Goal: Task Accomplishment & Management: Use online tool/utility

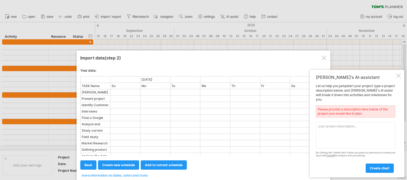
click at [120, 96] on div at bounding box center [125, 99] width 29 height 6
click at [329, 127] on textarea at bounding box center [355, 135] width 79 height 26
click at [145, 166] on link "add to current schedule" at bounding box center [164, 164] width 46 height 9
select select "********"
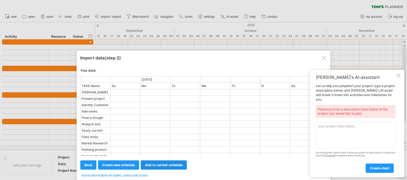
select select "********"
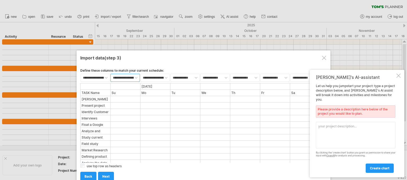
click at [134, 77] on select "**********" at bounding box center [124, 78] width 29 height 8
click at [138, 76] on select "**********" at bounding box center [124, 78] width 29 height 8
click at [164, 66] on div "**********" at bounding box center [203, 122] width 246 height 116
click at [104, 175] on span "next" at bounding box center [105, 176] width 7 height 4
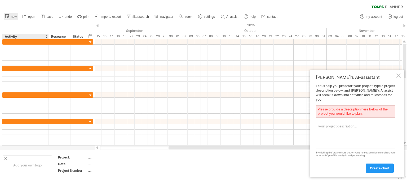
click at [14, 19] on link "new" at bounding box center [11, 16] width 15 height 7
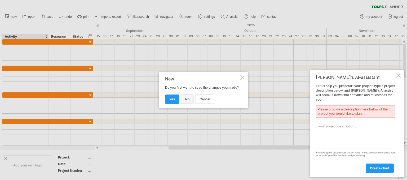
click at [187, 101] on span "no" at bounding box center [187, 99] width 4 height 4
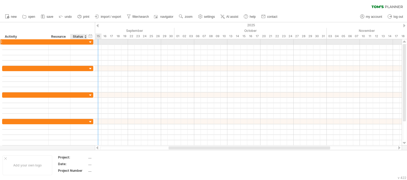
click at [74, 43] on div at bounding box center [79, 41] width 12 height 5
click at [52, 41] on div at bounding box center [59, 41] width 16 height 5
click at [21, 44] on div at bounding box center [25, 41] width 41 height 5
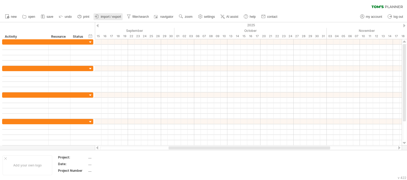
click at [106, 17] on span "import / export" at bounding box center [111, 17] width 20 height 4
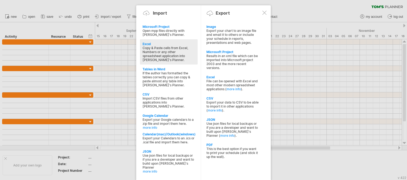
click at [147, 41] on div "Excel Copy & Paste cells from Excel, Numbers or any other spreadsheet applicati…" at bounding box center [169, 51] width 58 height 25
type textarea "**********"
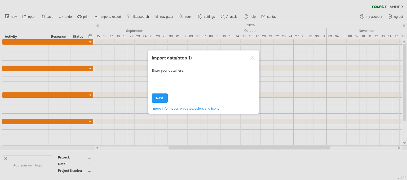
click at [179, 97] on div "**********" at bounding box center [203, 87] width 103 height 46
paste textarea "**********"
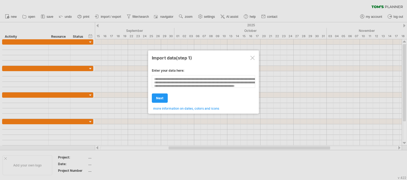
scroll to position [131, 0]
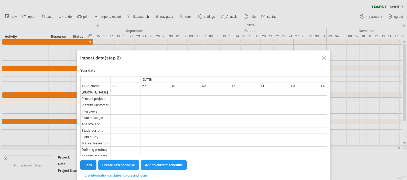
click at [87, 166] on span "back" at bounding box center [89, 165] width 8 height 4
type textarea "**********"
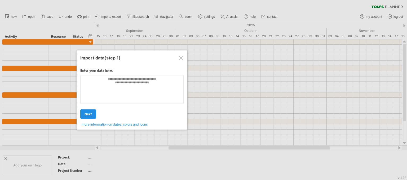
click at [86, 110] on link "next" at bounding box center [88, 113] width 16 height 9
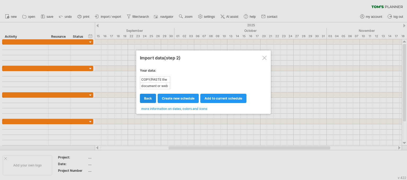
click at [148, 97] on span "back" at bounding box center [148, 98] width 8 height 4
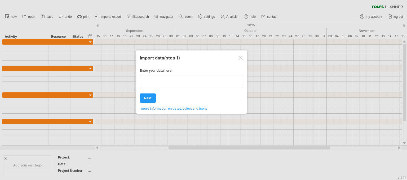
click at [156, 87] on div "**********" at bounding box center [191, 87] width 103 height 46
paste textarea "**********"
type textarea "**********"
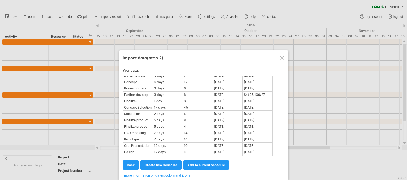
scroll to position [91, 0]
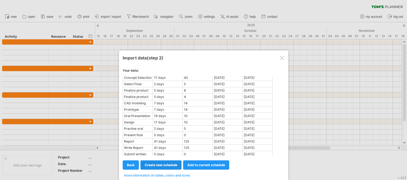
click at [154, 160] on link "create new schedule" at bounding box center [160, 164] width 41 height 9
select select "***"
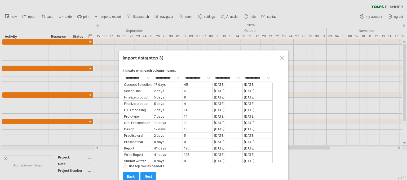
scroll to position [0, 0]
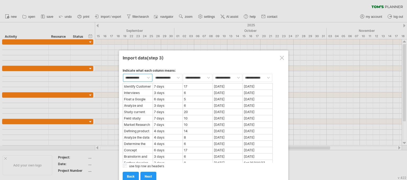
click at [146, 77] on select "**********" at bounding box center [137, 78] width 29 height 8
click at [176, 74] on select "**********" at bounding box center [167, 78] width 29 height 8
select select "********"
click at [153, 74] on select "**********" at bounding box center [167, 78] width 29 height 8
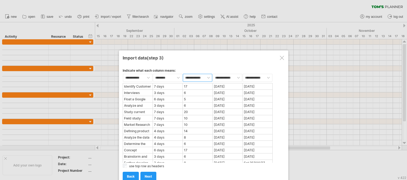
click at [207, 77] on select "**********" at bounding box center [197, 78] width 29 height 8
click at [222, 76] on select "**********" at bounding box center [227, 78] width 29 height 8
select select "*********"
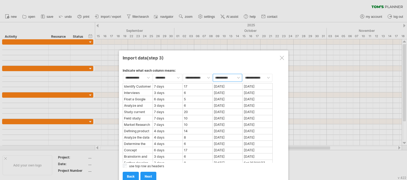
click at [213, 74] on select "**********" at bounding box center [227, 78] width 29 height 8
click at [251, 79] on select "**********" at bounding box center [257, 78] width 29 height 8
select select "*******"
click at [243, 74] on select "**********" at bounding box center [257, 78] width 29 height 8
click at [148, 77] on select "**********" at bounding box center [137, 78] width 29 height 8
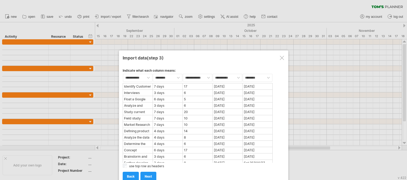
click at [171, 168] on div "add to current schedule next create new schedule next import back back back" at bounding box center [204, 174] width 162 height 14
click at [152, 176] on link "next" at bounding box center [148, 175] width 16 height 9
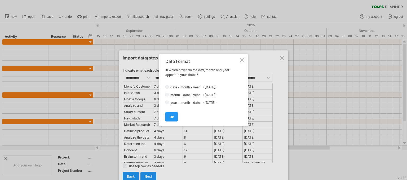
click at [165, 87] on div "Date Format In which order do the day, month and year appear in your dates? dat…" at bounding box center [203, 90] width 89 height 72
click at [170, 114] on link "ok" at bounding box center [171, 116] width 13 height 9
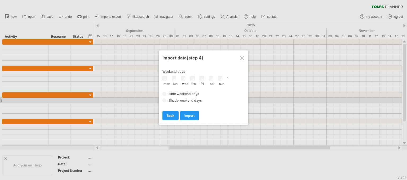
click at [164, 102] on label "Shade weekend days" at bounding box center [203, 100] width 82 height 5
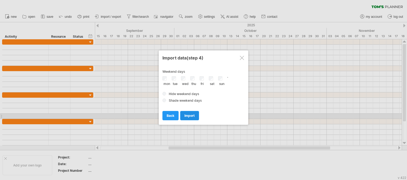
click at [182, 115] on link "import" at bounding box center [189, 115] width 19 height 9
drag, startPoint x: 182, startPoint y: 115, endPoint x: 194, endPoint y: 118, distance: 12.7
click at [194, 118] on link "import" at bounding box center [189, 115] width 19 height 9
click at [193, 117] on link "import" at bounding box center [189, 115] width 19 height 9
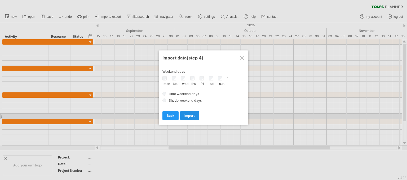
click at [193, 117] on link "import" at bounding box center [189, 115] width 19 height 9
click at [187, 116] on span "import" at bounding box center [189, 115] width 10 height 4
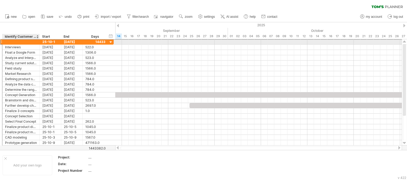
click at [17, 43] on div at bounding box center [21, 41] width 32 height 5
click at [17, 43] on input "text" at bounding box center [21, 41] width 32 height 5
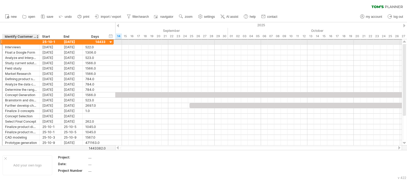
click at [17, 43] on input "text" at bounding box center [21, 41] width 32 height 5
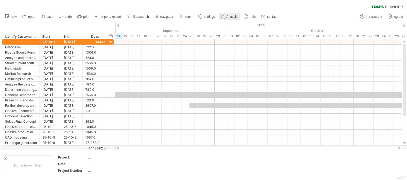
drag, startPoint x: 228, startPoint y: 20, endPoint x: 229, endPoint y: 17, distance: 3.3
click at [229, 17] on ul "new open" at bounding box center [140, 16] width 277 height 11
click at [229, 17] on span "AI assist" at bounding box center [232, 17] width 12 height 4
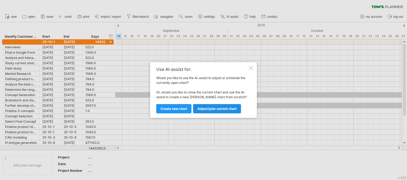
click at [220, 109] on span "Adjust/plan current chart" at bounding box center [216, 108] width 39 height 4
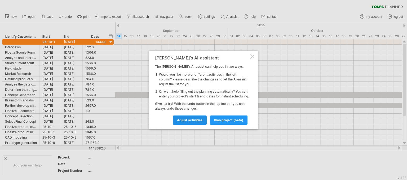
click at [186, 122] on span "Adjust activities" at bounding box center [189, 120] width 25 height 4
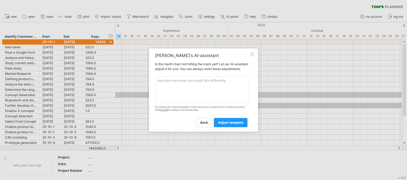
click at [173, 89] on textarea at bounding box center [202, 89] width 94 height 26
click at [17, 41] on div at bounding box center [203, 90] width 407 height 180
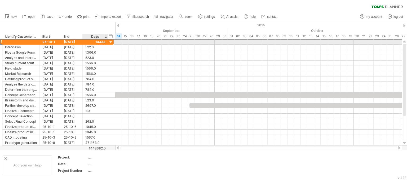
click at [104, 41] on div at bounding box center [95, 41] width 20 height 5
click at [112, 42] on div at bounding box center [110, 42] width 5 height 5
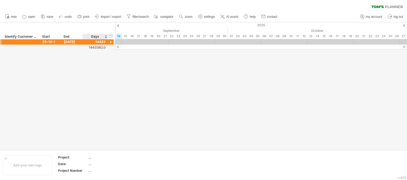
click at [112, 42] on div at bounding box center [110, 42] width 5 height 5
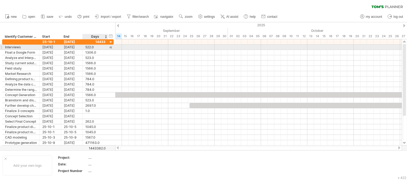
click at [113, 46] on div at bounding box center [110, 48] width 5 height 6
click at [110, 48] on div at bounding box center [110, 48] width 5 height 6
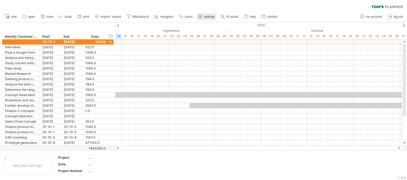
click at [207, 15] on span "settings" at bounding box center [209, 17] width 11 height 4
select select "*"
select select "**"
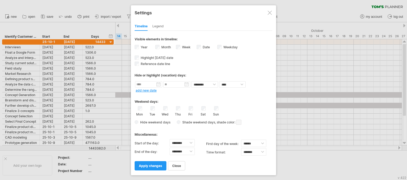
click at [207, 107] on div "Mon Tue Wed Thu Fri Sat Sun" at bounding box center [204, 111] width 138 height 10
click at [238, 122] on span at bounding box center [238, 121] width 5 height 5
click at [152, 163] on span "apply changes" at bounding box center [150, 165] width 23 height 4
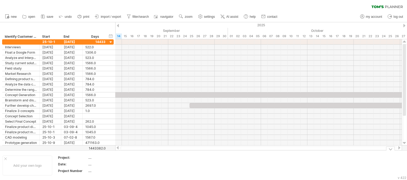
click at [151, 166] on td at bounding box center [157, 165] width 42 height 20
click at [88, 157] on div "...." at bounding box center [110, 157] width 45 height 5
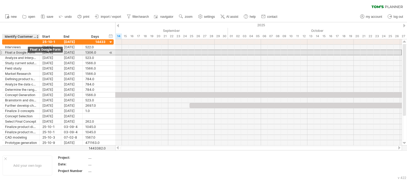
click at [21, 51] on div "Float a Google Form" at bounding box center [21, 52] width 32 height 5
click at [21, 51] on input "**********" at bounding box center [21, 52] width 32 height 5
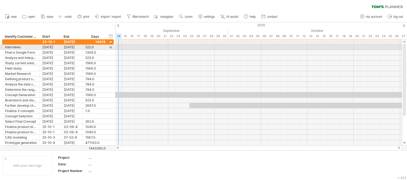
click at [110, 49] on div at bounding box center [110, 48] width 5 height 6
click at [110, 48] on div at bounding box center [110, 48] width 5 height 6
click at [57, 47] on div "[DATE]" at bounding box center [50, 47] width 21 height 5
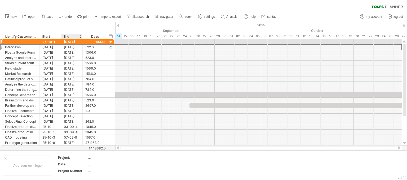
click at [70, 45] on div "[DATE]" at bounding box center [71, 47] width 21 height 5
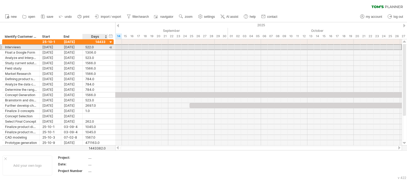
click at [90, 46] on div "522.0" at bounding box center [95, 47] width 20 height 5
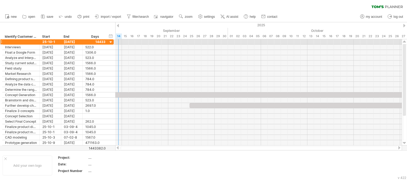
click at [117, 45] on div at bounding box center [258, 47] width 286 height 5
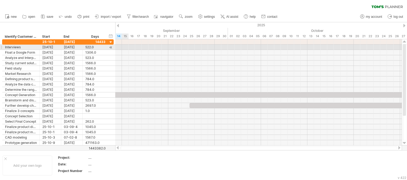
click at [124, 46] on div at bounding box center [258, 47] width 286 height 5
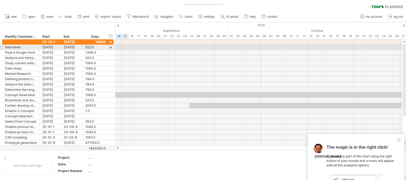
click at [124, 46] on div at bounding box center [258, 47] width 286 height 5
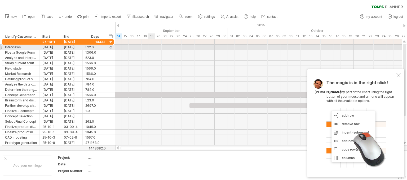
click at [150, 46] on div at bounding box center [258, 47] width 286 height 5
click at [158, 49] on div "add time block" at bounding box center [170, 52] width 37 height 8
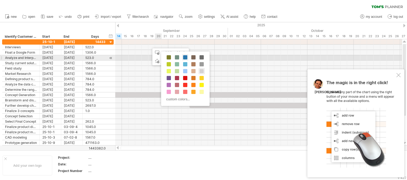
click at [184, 56] on span at bounding box center [185, 57] width 4 height 4
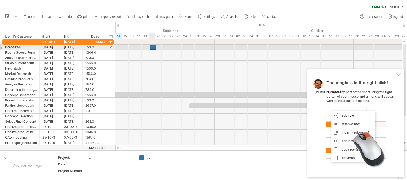
click at [151, 45] on div at bounding box center [153, 47] width 7 height 5
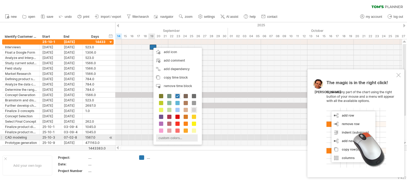
click at [166, 137] on div "custom colors..." at bounding box center [177, 137] width 42 height 7
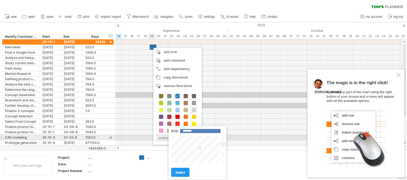
click at [166, 137] on div "custom colors..." at bounding box center [177, 137] width 42 height 7
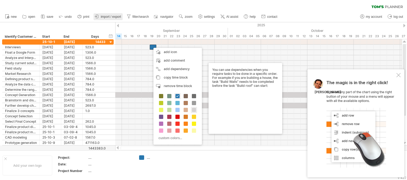
click at [110, 18] on span "import / export" at bounding box center [111, 17] width 20 height 4
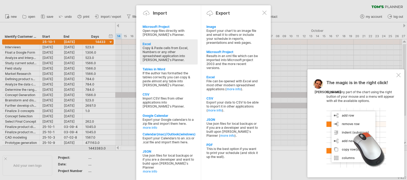
click at [146, 41] on div "Excel Copy & Paste cells from Excel, Numbers or any other spreadsheet applicati…" at bounding box center [169, 51] width 58 height 25
type textarea "**********"
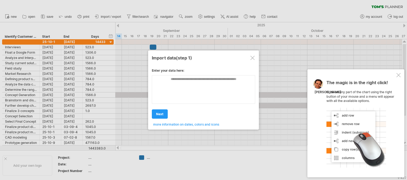
click at [180, 124] on span "more information on dates, colors and icons" at bounding box center [186, 124] width 66 height 4
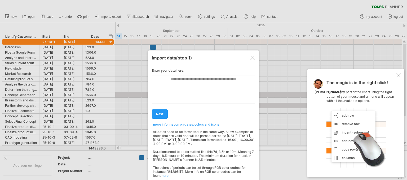
click at [162, 176] on link "here" at bounding box center [165, 175] width 7 height 4
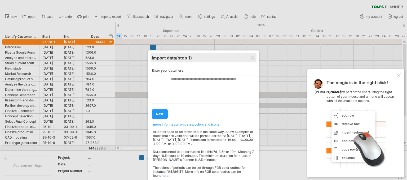
click at [248, 55] on div "Import data (step 1)" at bounding box center [203, 58] width 103 height 10
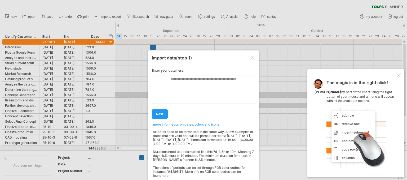
click at [251, 57] on div at bounding box center [252, 58] width 4 height 4
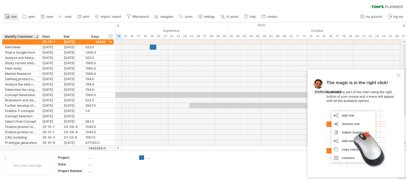
click at [11, 19] on link "new" at bounding box center [11, 16] width 15 height 7
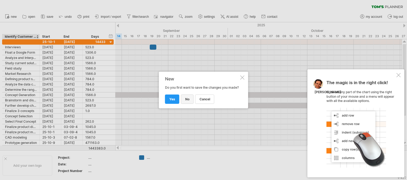
click at [190, 104] on link "no" at bounding box center [187, 98] width 13 height 9
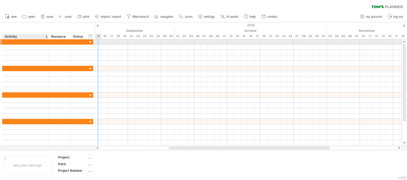
click at [47, 41] on div at bounding box center [48, 41] width 3 height 5
click at [33, 42] on div at bounding box center [25, 41] width 41 height 5
click at [33, 42] on input "text" at bounding box center [25, 41] width 41 height 5
click at [35, 41] on div at bounding box center [25, 41] width 41 height 5
click at [35, 41] on input "text" at bounding box center [25, 41] width 41 height 5
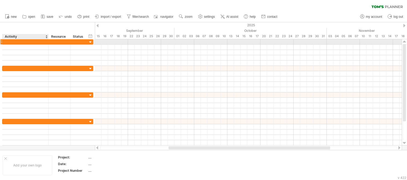
paste input "**********"
type input "**********"
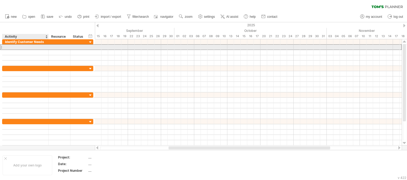
click at [25, 48] on div at bounding box center [25, 47] width 41 height 5
click at [12, 46] on div at bounding box center [25, 47] width 41 height 5
click at [25, 46] on div at bounding box center [25, 47] width 41 height 5
click at [25, 46] on input "text" at bounding box center [25, 47] width 41 height 5
paste input "**********"
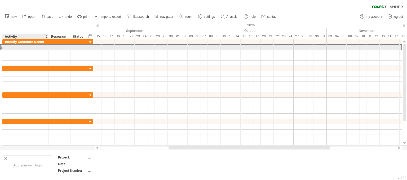
type input "**********"
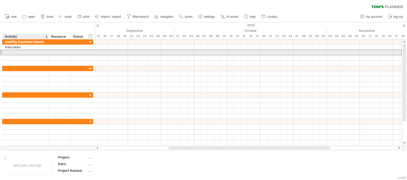
click at [33, 52] on div at bounding box center [25, 52] width 41 height 5
click at [33, 52] on input "text" at bounding box center [25, 52] width 41 height 5
paste input "**********"
type input "**********"
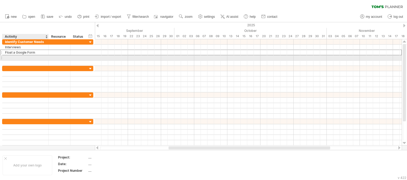
click at [35, 56] on div at bounding box center [25, 57] width 41 height 5
paste input "**********"
type input "**********"
click at [17, 58] on input "**********" at bounding box center [25, 57] width 41 height 5
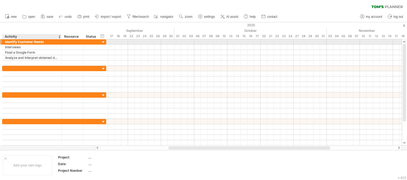
drag, startPoint x: 47, startPoint y: 41, endPoint x: 60, endPoint y: 42, distance: 13.0
click at [60, 42] on div at bounding box center [61, 41] width 3 height 5
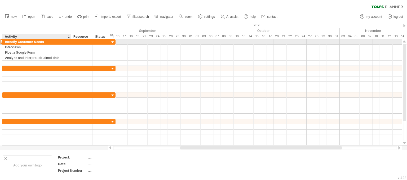
drag, startPoint x: 60, startPoint y: 41, endPoint x: 70, endPoint y: 42, distance: 9.3
click at [70, 42] on div at bounding box center [70, 41] width 3 height 5
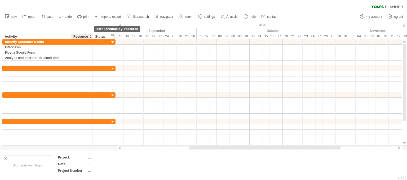
click at [90, 35] on div at bounding box center [90, 36] width 2 height 5
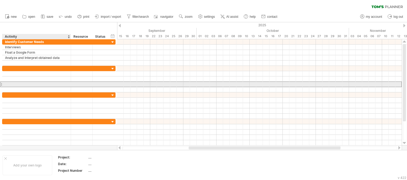
click at [54, 83] on div at bounding box center [36, 84] width 63 height 5
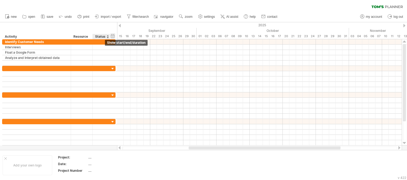
click at [114, 36] on div "hide start/end/duration show start/end/duration" at bounding box center [112, 36] width 5 height 6
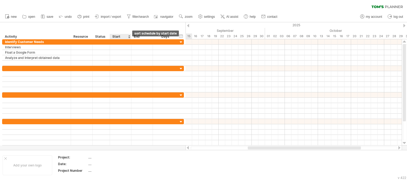
click at [130, 38] on div at bounding box center [129, 36] width 2 height 5
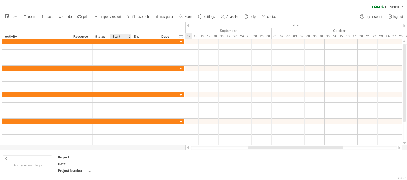
click at [130, 38] on div at bounding box center [129, 36] width 2 height 5
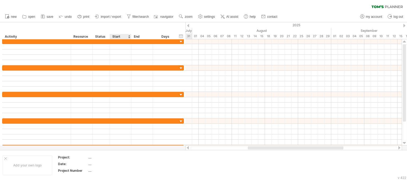
click at [127, 36] on div "Start" at bounding box center [120, 36] width 16 height 5
click at [129, 37] on div at bounding box center [129, 36] width 2 height 5
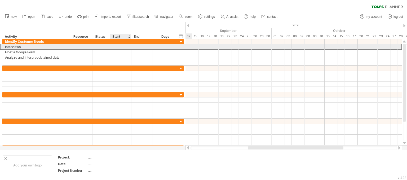
click at [121, 48] on div at bounding box center [120, 46] width 21 height 5
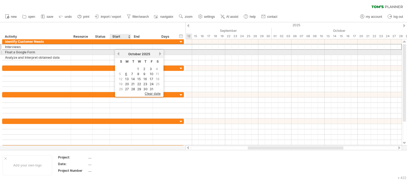
click at [117, 53] on link "previous" at bounding box center [118, 54] width 4 height 4
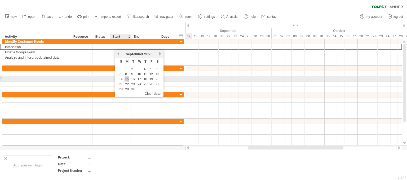
click at [127, 79] on link "15" at bounding box center [127, 78] width 5 height 5
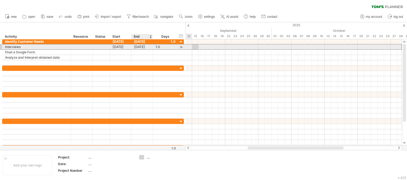
click at [140, 48] on div "[DATE]" at bounding box center [141, 46] width 21 height 5
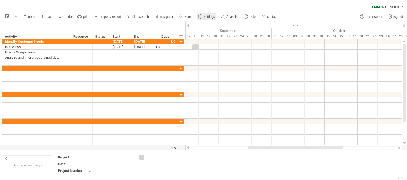
click at [208, 19] on link "settings" at bounding box center [207, 16] width 20 height 7
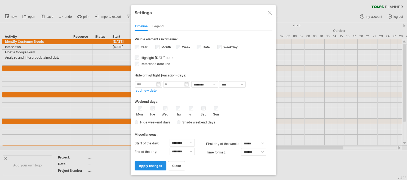
click at [157, 163] on span "apply changes" at bounding box center [150, 165] width 23 height 4
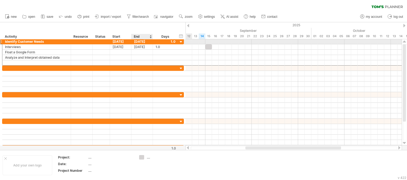
click at [145, 42] on div "[DATE]" at bounding box center [141, 41] width 21 height 5
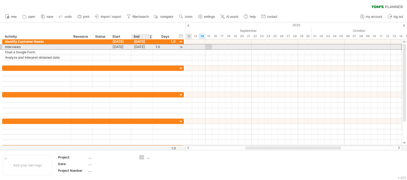
click at [132, 45] on div "[DATE]" at bounding box center [141, 46] width 21 height 5
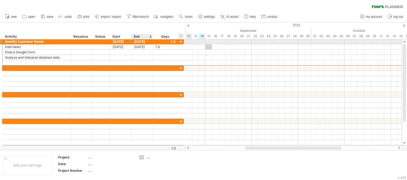
click at [142, 41] on div "[DATE]" at bounding box center [141, 41] width 21 height 5
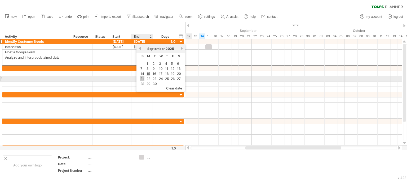
click at [142, 77] on link "21" at bounding box center [142, 78] width 5 height 5
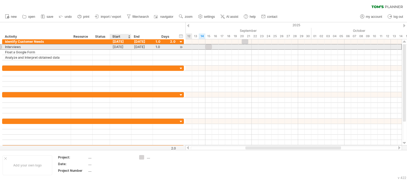
click at [122, 46] on div "[DATE]" at bounding box center [120, 46] width 21 height 5
click at [135, 47] on div "[DATE]" at bounding box center [141, 46] width 21 height 5
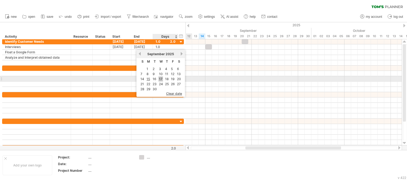
click at [159, 77] on link "17" at bounding box center [160, 78] width 5 height 5
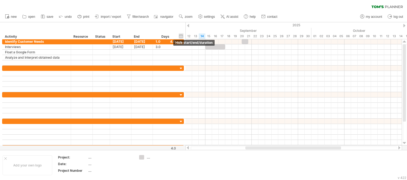
click at [181, 34] on div "hide start/end/duration show start/end/duration" at bounding box center [181, 36] width 5 height 6
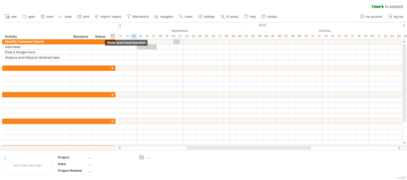
click at [113, 37] on div "hide start/end/duration show start/end/duration" at bounding box center [112, 36] width 5 height 6
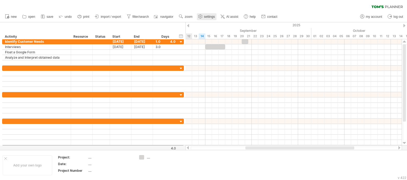
click at [200, 18] on icon at bounding box center [200, 17] width 4 height 4
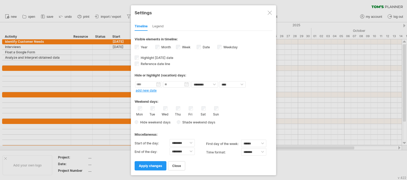
click at [158, 26] on div "Legend" at bounding box center [157, 26] width 11 height 8
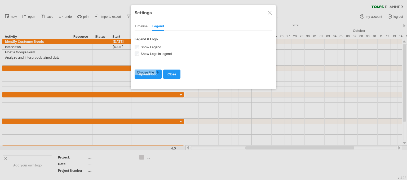
click at [145, 23] on div "Timeline" at bounding box center [141, 26] width 13 height 8
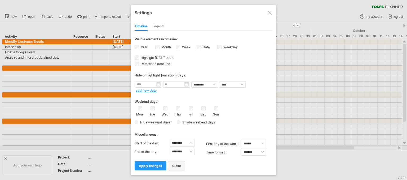
click at [177, 167] on link "close" at bounding box center [176, 165] width 17 height 9
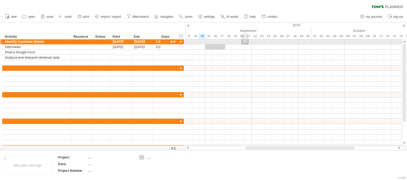
click at [245, 43] on div at bounding box center [245, 41] width 7 height 5
click at [194, 43] on div at bounding box center [293, 41] width 216 height 5
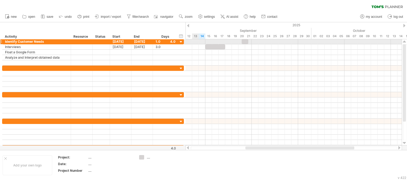
click at [194, 43] on div at bounding box center [293, 41] width 216 height 5
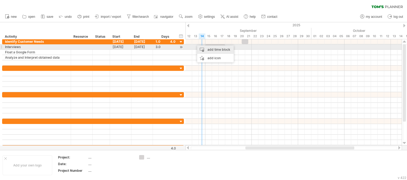
click at [208, 48] on div "add time block" at bounding box center [215, 49] width 37 height 8
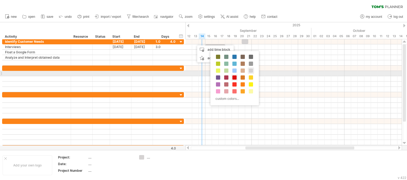
click at [235, 76] on span at bounding box center [234, 77] width 4 height 4
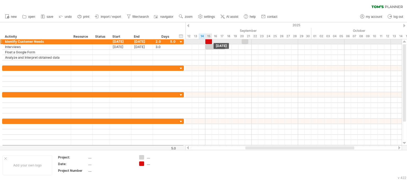
drag, startPoint x: 197, startPoint y: 41, endPoint x: 206, endPoint y: 41, distance: 9.6
click at [206, 41] on div at bounding box center [208, 41] width 7 height 5
drag, startPoint x: 211, startPoint y: 41, endPoint x: 251, endPoint y: 40, distance: 40.0
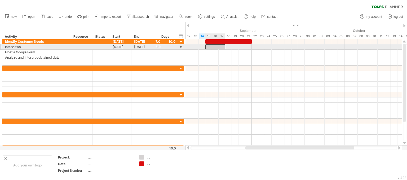
click at [210, 48] on div at bounding box center [215, 46] width 20 height 5
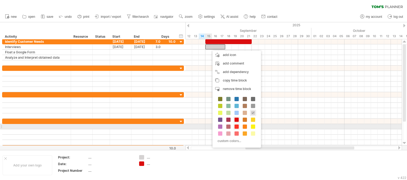
click at [237, 127] on span at bounding box center [236, 126] width 4 height 4
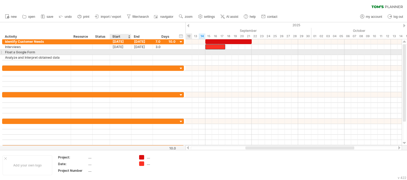
click at [120, 51] on div at bounding box center [120, 52] width 21 height 5
click at [212, 52] on div at bounding box center [293, 52] width 216 height 5
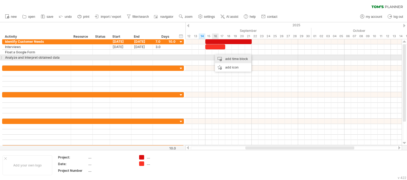
click at [224, 57] on div "add time block" at bounding box center [233, 59] width 37 height 8
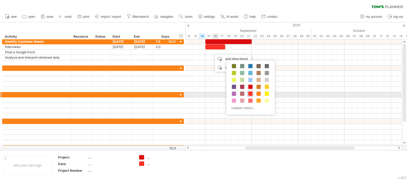
click at [250, 93] on span at bounding box center [250, 93] width 4 height 4
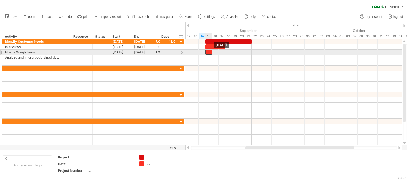
drag, startPoint x: 213, startPoint y: 52, endPoint x: 207, endPoint y: 52, distance: 6.1
click at [207, 52] on div at bounding box center [208, 52] width 7 height 5
click at [209, 51] on div at bounding box center [208, 52] width 7 height 5
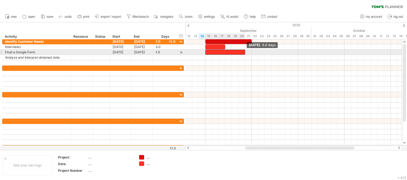
drag, startPoint x: 212, startPoint y: 52, endPoint x: 244, endPoint y: 51, distance: 32.1
click at [244, 51] on span at bounding box center [245, 52] width 2 height 5
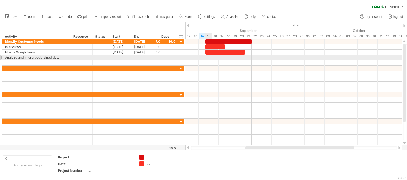
click at [208, 55] on div at bounding box center [293, 57] width 216 height 5
click at [205, 55] on div at bounding box center [293, 57] width 216 height 5
click at [208, 57] on div at bounding box center [293, 57] width 216 height 5
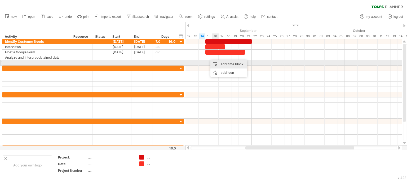
click at [220, 64] on div "add time block" at bounding box center [228, 64] width 37 height 8
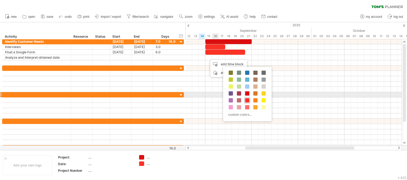
click at [247, 97] on div at bounding box center [247, 100] width 6 height 6
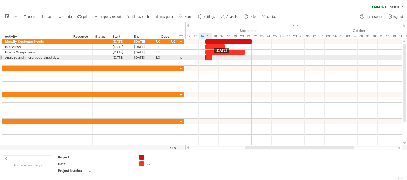
drag, startPoint x: 213, startPoint y: 56, endPoint x: 210, endPoint y: 56, distance: 3.2
click at [210, 56] on div at bounding box center [208, 57] width 7 height 5
click at [211, 56] on span at bounding box center [212, 57] width 2 height 5
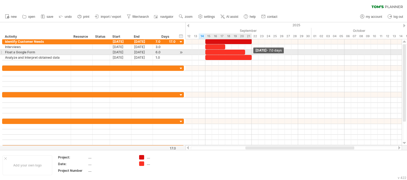
drag, startPoint x: 211, startPoint y: 56, endPoint x: 250, endPoint y: 54, distance: 38.8
click at [250, 54] on div "[DATE] - 7.0 days [DATE]" at bounding box center [293, 92] width 216 height 106
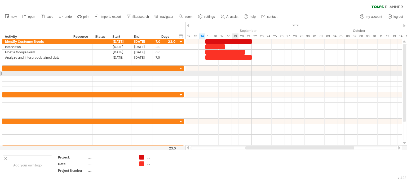
click at [233, 74] on div at bounding box center [293, 73] width 216 height 5
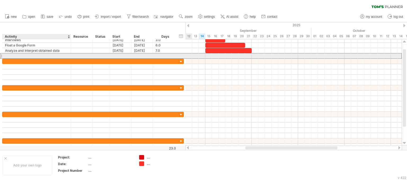
click at [58, 55] on div at bounding box center [36, 55] width 63 height 5
click at [0, 55] on div "**********" at bounding box center [92, 90] width 184 height 117
click at [1, 55] on div at bounding box center [1, 56] width 2 height 6
click at [1, 57] on div at bounding box center [1, 56] width 2 height 6
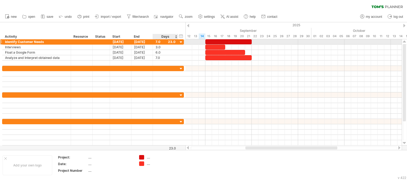
click at [183, 42] on div at bounding box center [181, 42] width 5 height 5
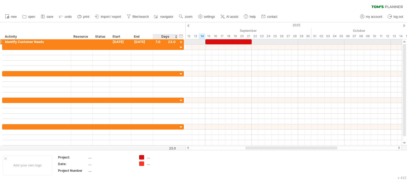
click at [183, 42] on div at bounding box center [181, 42] width 5 height 5
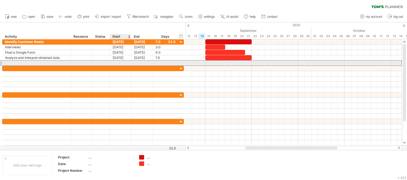
click at [129, 62] on div at bounding box center [120, 62] width 21 height 5
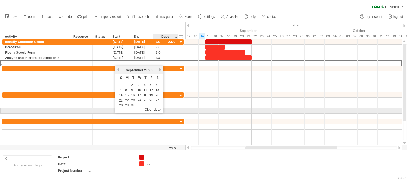
click at [153, 109] on span "clear date" at bounding box center [153, 109] width 16 height 4
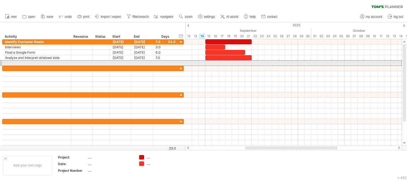
click at [1, 63] on div at bounding box center [1, 63] width 2 height 6
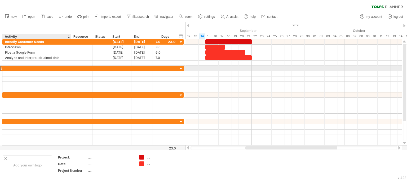
click at [15, 69] on div at bounding box center [36, 68] width 63 height 5
click at [34, 68] on div at bounding box center [36, 68] width 63 height 5
paste input "**********"
type input "**********"
click at [207, 66] on div at bounding box center [293, 68] width 216 height 5
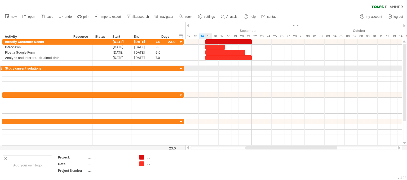
click at [207, 66] on div at bounding box center [293, 68] width 216 height 5
drag, startPoint x: 207, startPoint y: 66, endPoint x: 220, endPoint y: 69, distance: 13.2
click at [220, 69] on div at bounding box center [293, 68] width 216 height 5
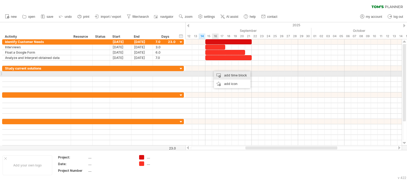
click at [217, 73] on div "add time block" at bounding box center [232, 75] width 37 height 8
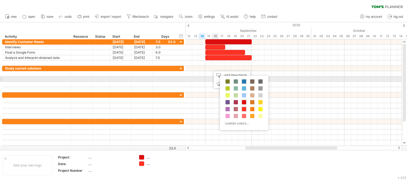
click at [244, 81] on span at bounding box center [244, 81] width 4 height 4
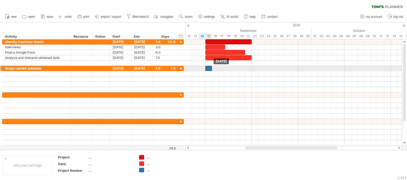
drag, startPoint x: 215, startPoint y: 67, endPoint x: 208, endPoint y: 68, distance: 6.6
click at [208, 68] on div at bounding box center [208, 68] width 7 height 5
click at [209, 66] on div at bounding box center [208, 68] width 7 height 5
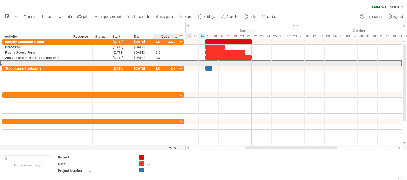
click at [175, 62] on div at bounding box center [165, 62] width 25 height 5
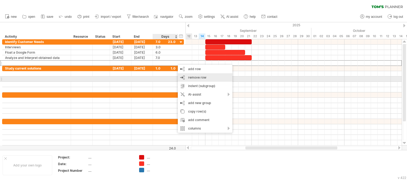
click at [190, 78] on span "remove row" at bounding box center [197, 77] width 18 height 4
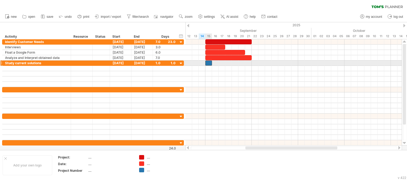
click at [207, 61] on div at bounding box center [208, 62] width 7 height 5
click at [211, 62] on span at bounding box center [212, 62] width 2 height 5
drag, startPoint x: 211, startPoint y: 62, endPoint x: 251, endPoint y: 63, distance: 40.0
click at [251, 63] on span at bounding box center [252, 62] width 2 height 5
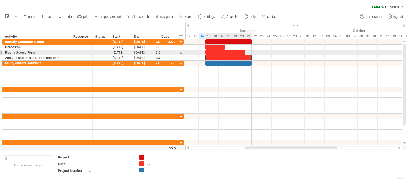
click at [214, 55] on div at bounding box center [228, 57] width 46 height 5
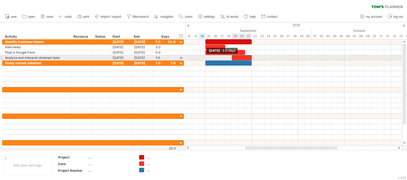
drag, startPoint x: 206, startPoint y: 57, endPoint x: 233, endPoint y: 55, distance: 27.6
click at [233, 55] on div at bounding box center [242, 57] width 20 height 5
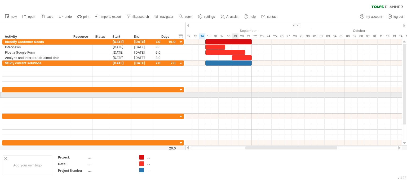
click at [233, 92] on div at bounding box center [293, 94] width 216 height 5
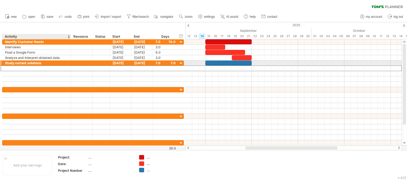
click at [19, 66] on div at bounding box center [36, 68] width 63 height 5
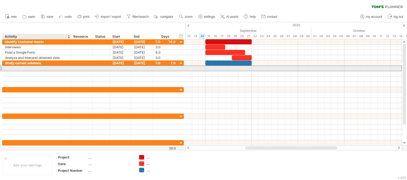
paste input "**********"
type input "**********"
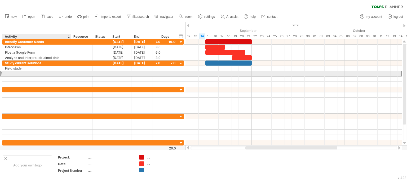
click at [27, 74] on div at bounding box center [36, 73] width 63 height 5
paste input "**********"
type input "**********"
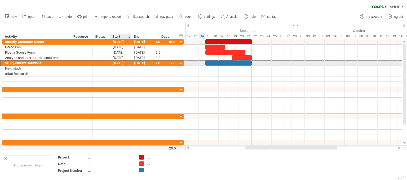
click at [121, 64] on div "[DATE]" at bounding box center [120, 62] width 21 height 5
click at [206, 66] on div at bounding box center [293, 68] width 216 height 5
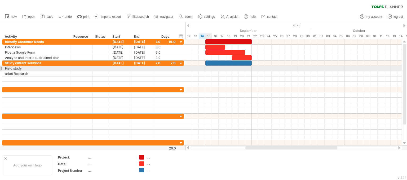
click at [212, 66] on div at bounding box center [293, 68] width 216 height 5
click at [208, 67] on div at bounding box center [293, 68] width 216 height 5
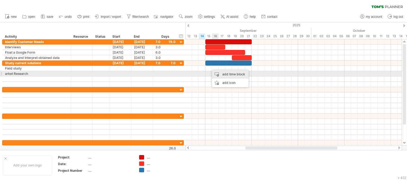
click at [218, 73] on div "add time block" at bounding box center [230, 74] width 37 height 8
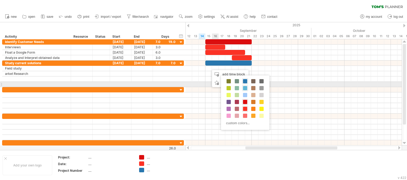
click at [244, 87] on span at bounding box center [245, 88] width 4 height 4
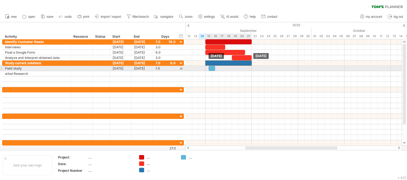
click at [205, 66] on div at bounding box center [205, 73] width 0 height 26
click at [211, 66] on div at bounding box center [211, 68] width 7 height 5
drag, startPoint x: 211, startPoint y: 66, endPoint x: 208, endPoint y: 67, distance: 3.0
click at [208, 67] on div at bounding box center [208, 68] width 7 height 5
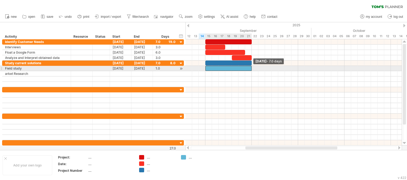
drag, startPoint x: 211, startPoint y: 68, endPoint x: 250, endPoint y: 70, distance: 39.5
click at [251, 70] on span at bounding box center [252, 68] width 2 height 5
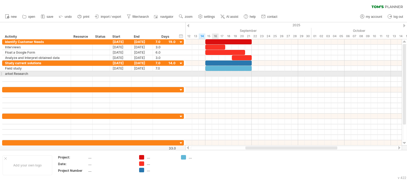
click at [214, 73] on div at bounding box center [293, 73] width 216 height 5
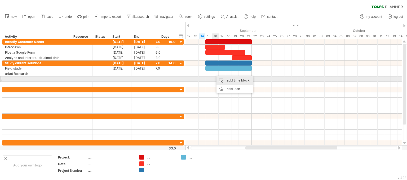
click at [223, 81] on div "add time block" at bounding box center [234, 80] width 37 height 8
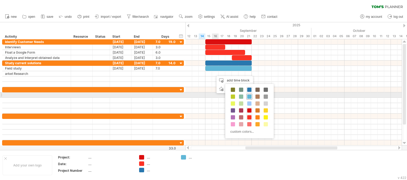
click at [247, 97] on span at bounding box center [249, 96] width 4 height 4
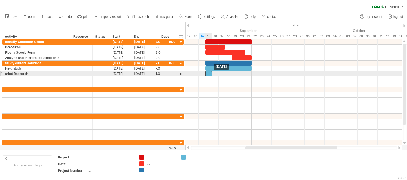
drag, startPoint x: 217, startPoint y: 72, endPoint x: 207, endPoint y: 73, distance: 10.1
click at [207, 73] on div at bounding box center [208, 73] width 7 height 5
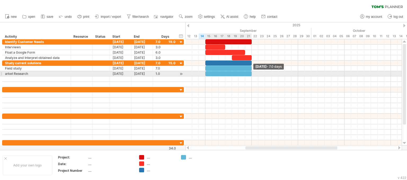
drag, startPoint x: 212, startPoint y: 74, endPoint x: 252, endPoint y: 73, distance: 39.8
click at [252, 73] on span at bounding box center [252, 73] width 2 height 5
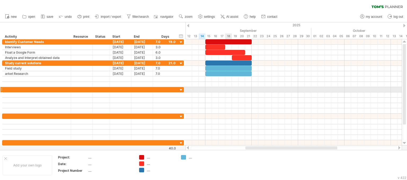
click at [227, 88] on div at bounding box center [293, 89] width 216 height 5
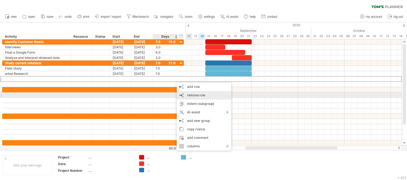
click at [188, 95] on span "remove row" at bounding box center [196, 95] width 18 height 4
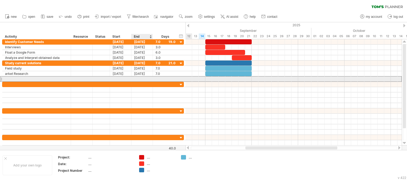
click at [153, 78] on div at bounding box center [165, 78] width 25 height 5
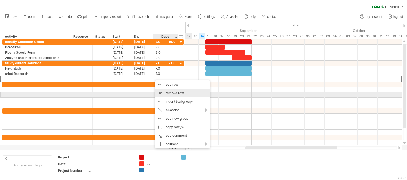
click at [171, 94] on span "remove row" at bounding box center [175, 93] width 18 height 4
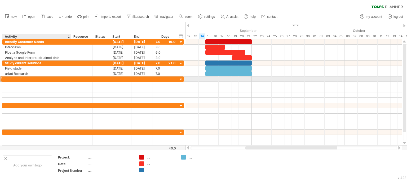
click at [15, 77] on div at bounding box center [36, 78] width 63 height 5
click at [15, 77] on input "text" at bounding box center [36, 78] width 63 height 5
paste input "**********"
type input "**********"
click at [255, 77] on div at bounding box center [293, 78] width 216 height 5
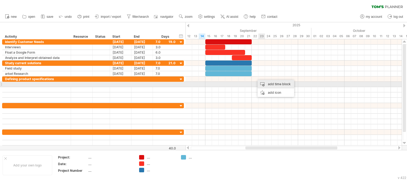
click at [264, 83] on div "add time block" at bounding box center [276, 84] width 37 height 8
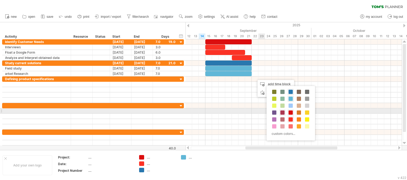
click at [280, 112] on span at bounding box center [282, 112] width 4 height 4
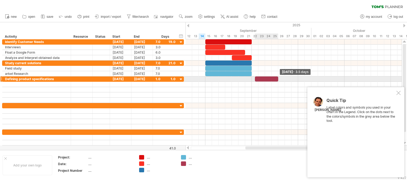
drag, startPoint x: 261, startPoint y: 79, endPoint x: 278, endPoint y: 81, distance: 16.8
click at [278, 81] on span at bounding box center [278, 78] width 2 height 5
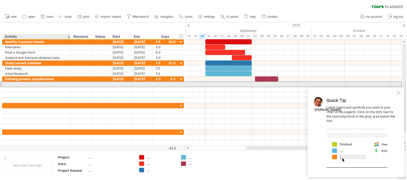
click at [44, 84] on div at bounding box center [36, 84] width 63 height 5
paste input "**********"
type input "**********"
click at [54, 87] on div at bounding box center [36, 89] width 63 height 5
paste input "**********"
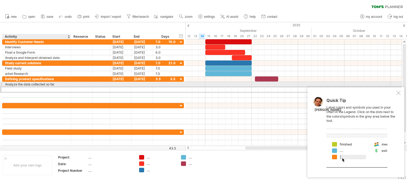
type input "**********"
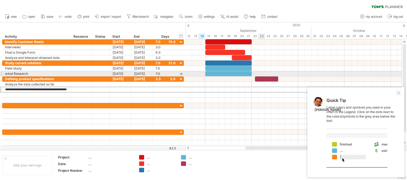
scroll to position [0, 0]
click at [259, 76] on div at bounding box center [266, 78] width 23 height 5
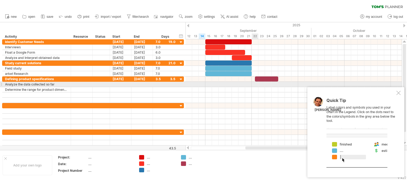
click at [256, 83] on div at bounding box center [293, 84] width 216 height 5
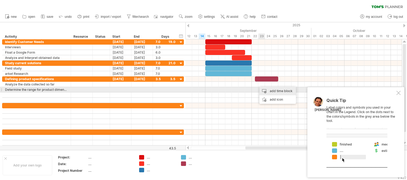
click at [264, 89] on div "add time block" at bounding box center [277, 91] width 37 height 8
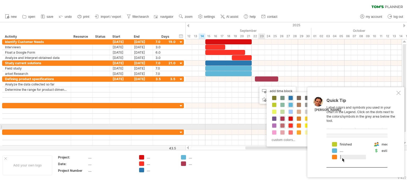
click at [282, 124] on span at bounding box center [282, 125] width 4 height 4
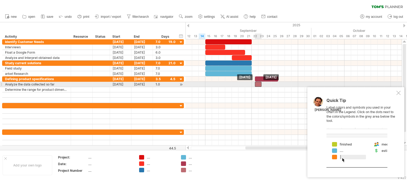
drag, startPoint x: 262, startPoint y: 84, endPoint x: 258, endPoint y: 84, distance: 4.2
click at [258, 84] on div at bounding box center [258, 84] width 7 height 5
drag, startPoint x: 262, startPoint y: 83, endPoint x: 277, endPoint y: 83, distance: 15.1
click at [277, 83] on span at bounding box center [278, 84] width 2 height 5
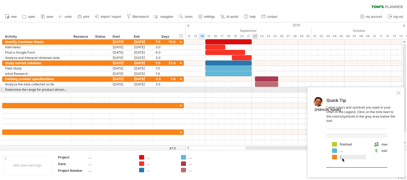
click at [257, 89] on div at bounding box center [293, 89] width 216 height 5
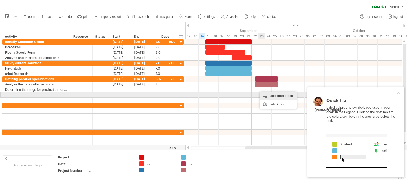
click at [264, 92] on div "add time block" at bounding box center [278, 95] width 37 height 8
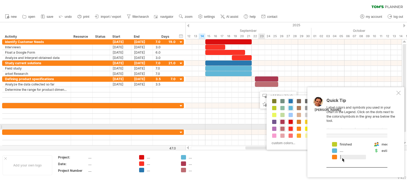
click at [279, 125] on div "custom colors..." at bounding box center [291, 122] width 48 height 54
click at [280, 126] on span at bounding box center [282, 128] width 4 height 4
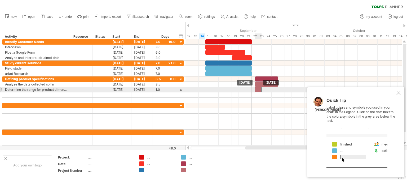
drag, startPoint x: 261, startPoint y: 90, endPoint x: 257, endPoint y: 90, distance: 4.2
click at [257, 90] on div at bounding box center [258, 89] width 7 height 5
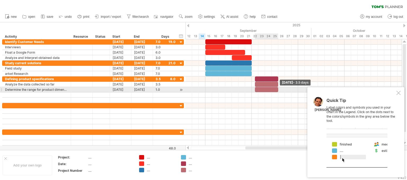
drag, startPoint x: 260, startPoint y: 88, endPoint x: 277, endPoint y: 88, distance: 16.4
click at [277, 88] on span at bounding box center [278, 89] width 2 height 5
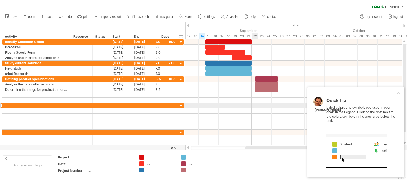
click at [254, 105] on div at bounding box center [293, 105] width 216 height 5
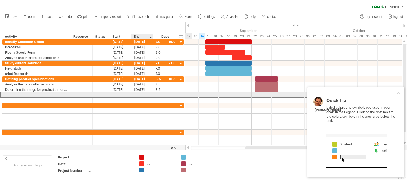
click at [144, 92] on div at bounding box center [141, 94] width 21 height 5
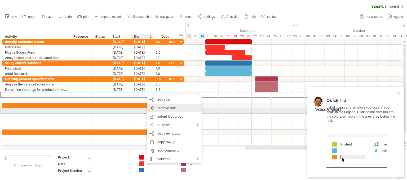
click at [169, 110] on div "remove row remove selected rows" at bounding box center [174, 108] width 55 height 8
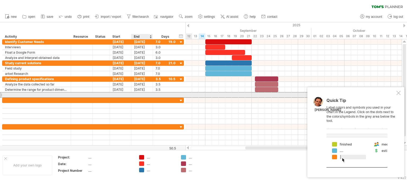
click at [145, 92] on div at bounding box center [141, 94] width 21 height 5
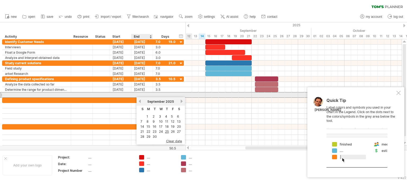
click at [145, 92] on div at bounding box center [141, 94] width 21 height 5
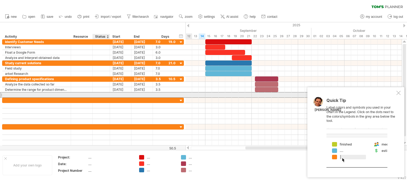
click at [107, 93] on div at bounding box center [101, 94] width 17 height 5
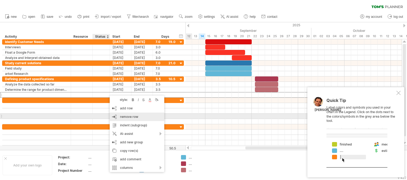
click at [130, 116] on span "remove row" at bounding box center [129, 116] width 18 height 4
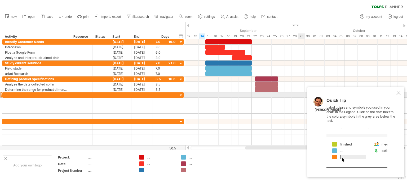
click at [398, 94] on div at bounding box center [398, 93] width 4 height 4
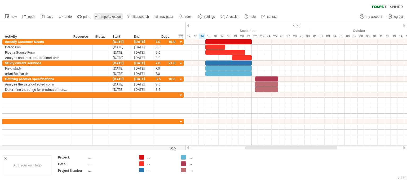
click at [103, 14] on link "import / export" at bounding box center [108, 16] width 29 height 7
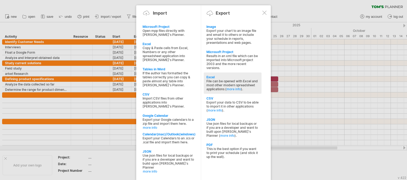
click at [224, 79] on div "Excel" at bounding box center [232, 77] width 52 height 4
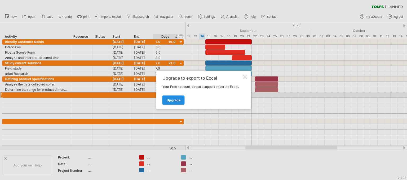
click at [177, 97] on link "Upgrade" at bounding box center [173, 99] width 22 height 9
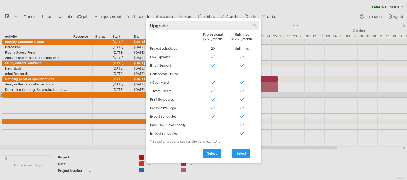
click at [251, 25] on div "Upgrade" at bounding box center [203, 26] width 107 height 10
click at [257, 29] on div "Upgrade" at bounding box center [203, 26] width 107 height 10
click at [256, 23] on div "Upgrade" at bounding box center [203, 26] width 107 height 10
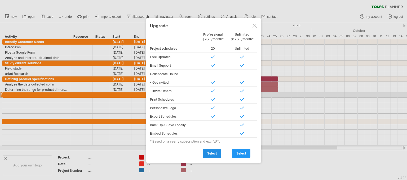
click at [211, 155] on link "select" at bounding box center [212, 152] width 18 height 9
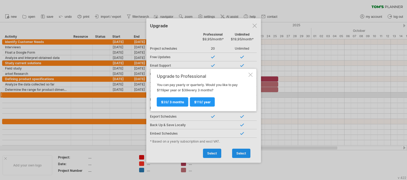
click at [249, 75] on div at bounding box center [250, 75] width 4 height 4
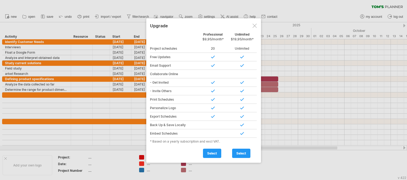
click at [255, 24] on div at bounding box center [254, 26] width 4 height 4
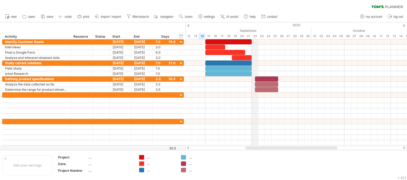
click at [255, 24] on div "2025" at bounding box center [348, 25] width 1146 height 6
click at [113, 17] on span "import / export" at bounding box center [111, 17] width 20 height 4
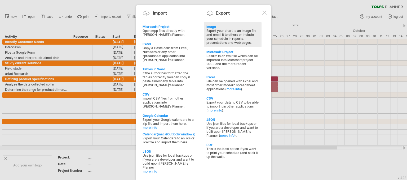
click at [214, 27] on div "Image" at bounding box center [232, 27] width 52 height 4
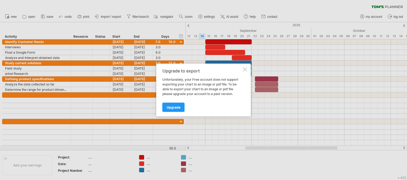
click at [247, 70] on div "Upgrade to export Unfortunately, your Free account does not support exporting y…" at bounding box center [203, 90] width 95 height 53
drag, startPoint x: 237, startPoint y: 65, endPoint x: 239, endPoint y: 67, distance: 3.2
click at [239, 67] on div "Upgrade to export Unfortunately, your Free account does not support exporting y…" at bounding box center [203, 90] width 95 height 53
drag, startPoint x: 239, startPoint y: 67, endPoint x: 249, endPoint y: 67, distance: 9.5
click at [249, 67] on div "Upgrade to export Unfortunately, your Free account does not support exporting y…" at bounding box center [203, 90] width 95 height 53
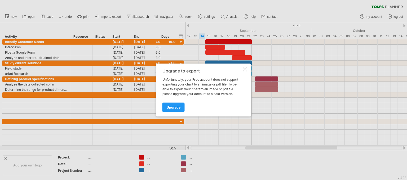
click at [247, 68] on div "Upgrade to export Unfortunately, your Free account does not support exporting y…" at bounding box center [203, 90] width 95 height 53
click at [247, 68] on div at bounding box center [245, 69] width 4 height 4
